Goal: Navigation & Orientation: Find specific page/section

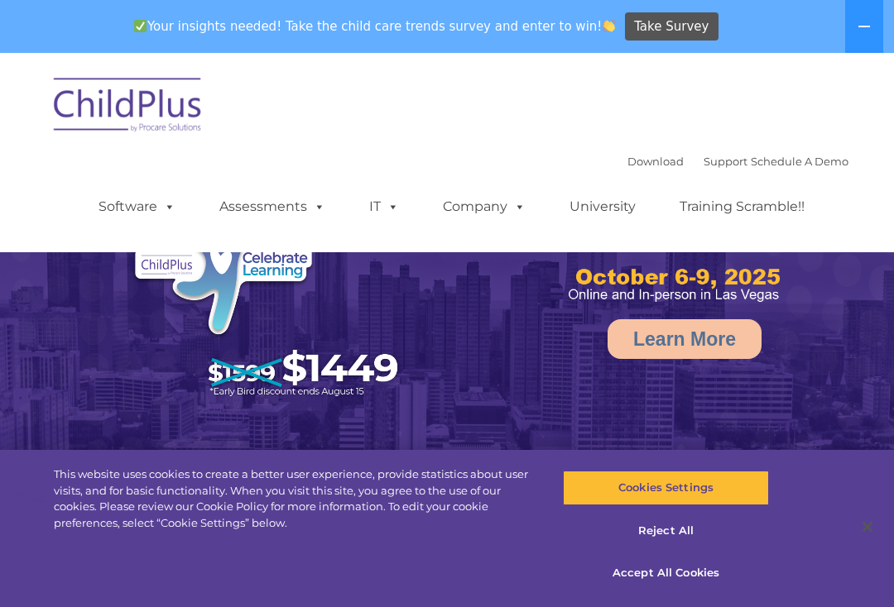
select select "MEDIUM"
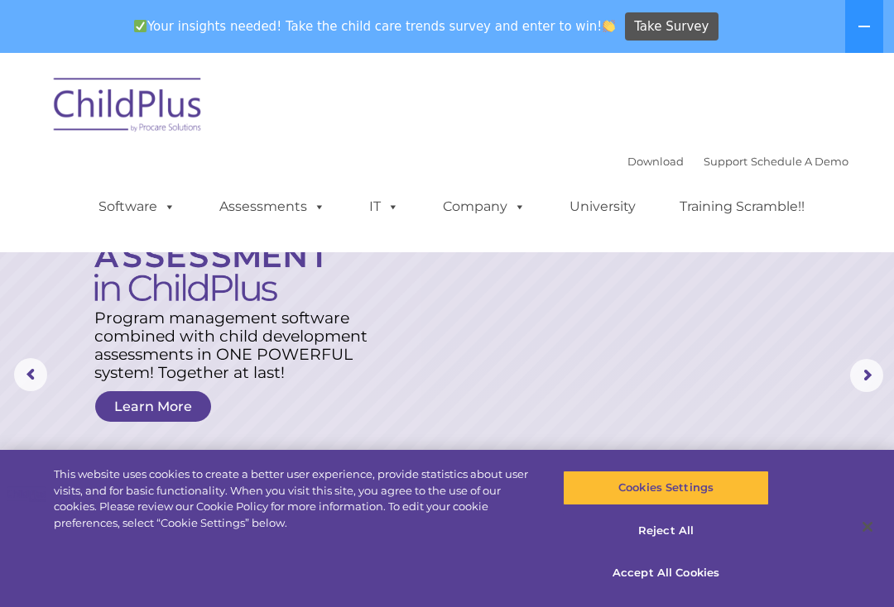
click at [876, 371] on rs-arrow at bounding box center [866, 375] width 33 height 33
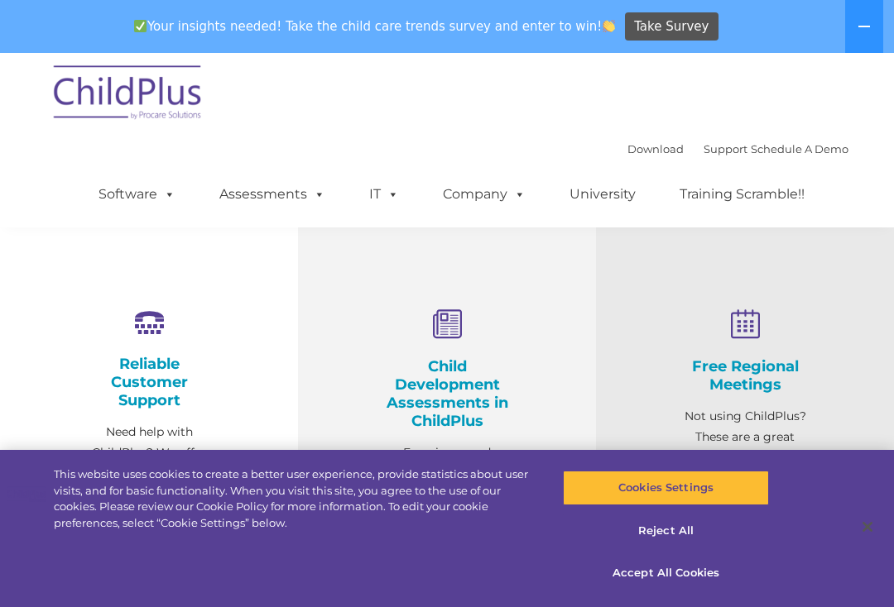
scroll to position [487, 0]
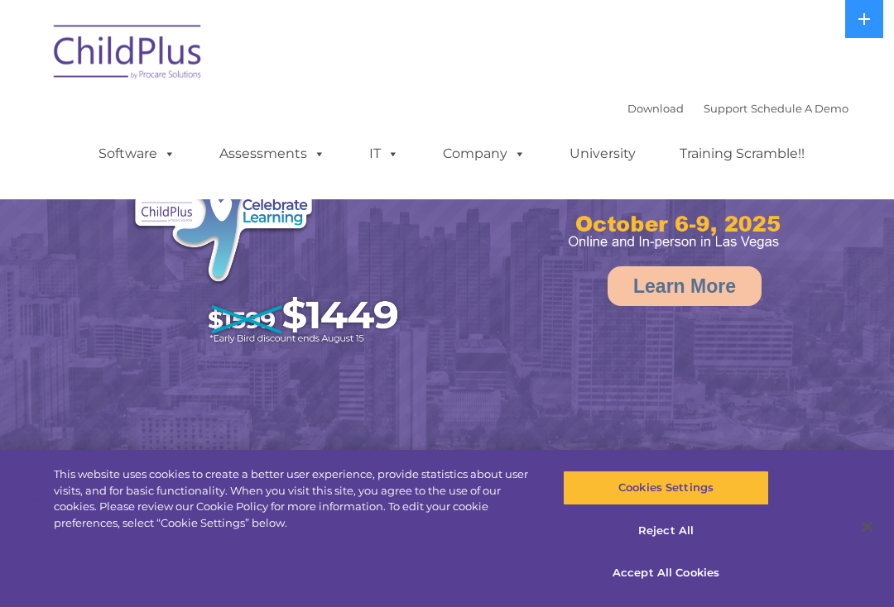
select select "MEDIUM"
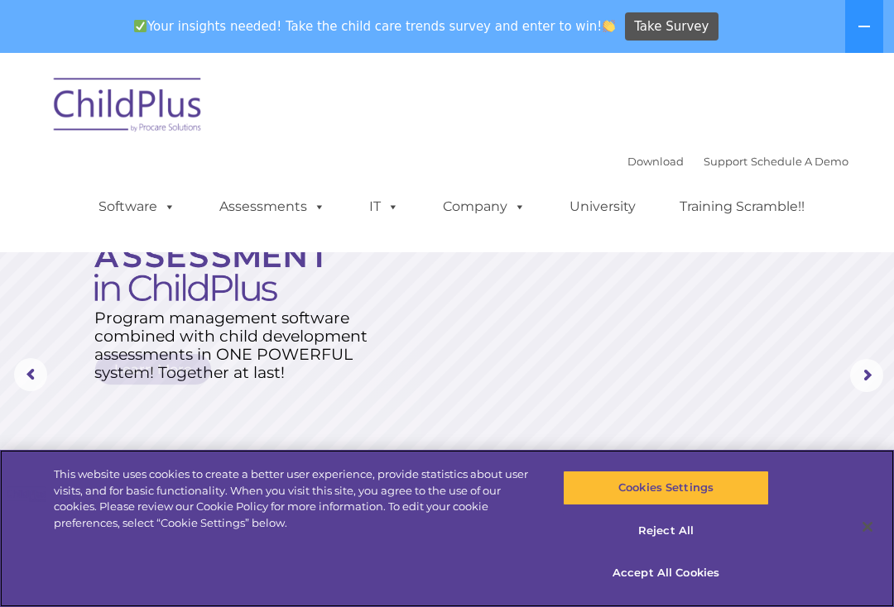
click at [679, 560] on button "Accept All Cookies" at bounding box center [665, 573] width 205 height 35
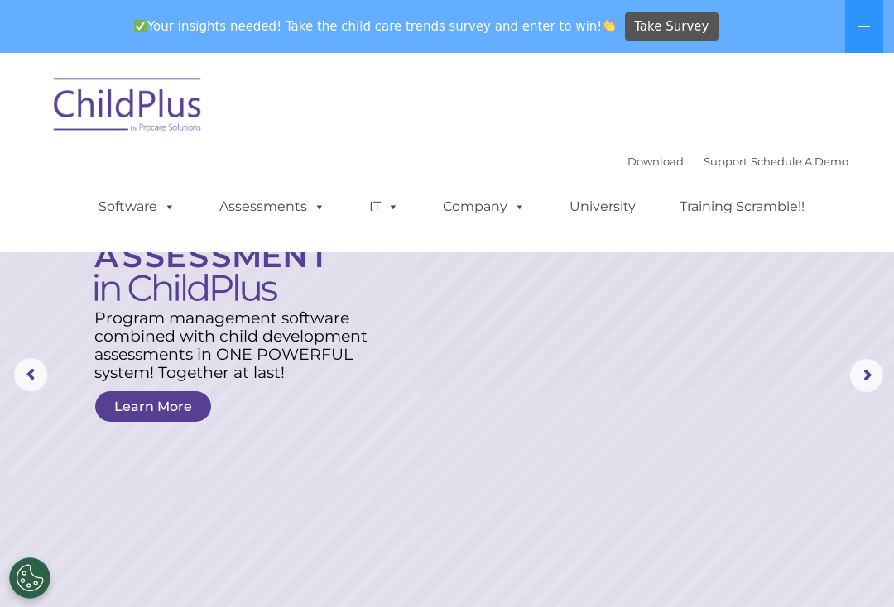
click at [261, 214] on link "Assessments" at bounding box center [272, 206] width 139 height 33
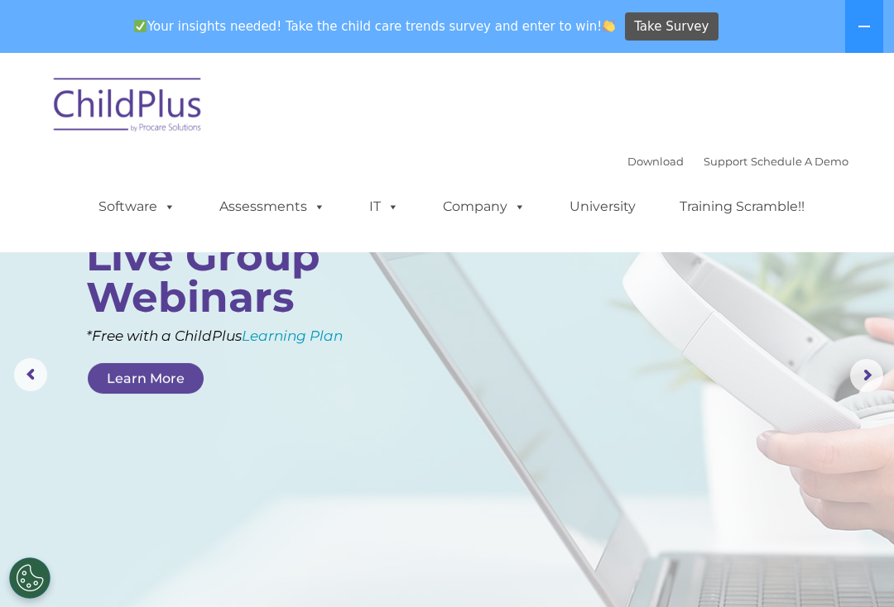
click at [416, 116] on div "Download Support | Schedule A Demo  MENU MENU Software ChildPlus: The original…" at bounding box center [447, 152] width 803 height 175
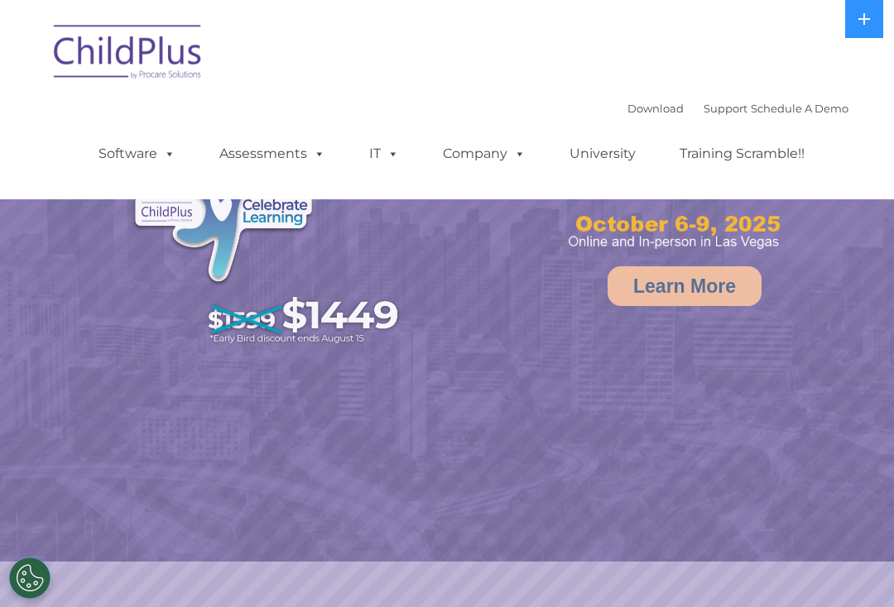
select select "MEDIUM"
